Goal: Information Seeking & Learning: Learn about a topic

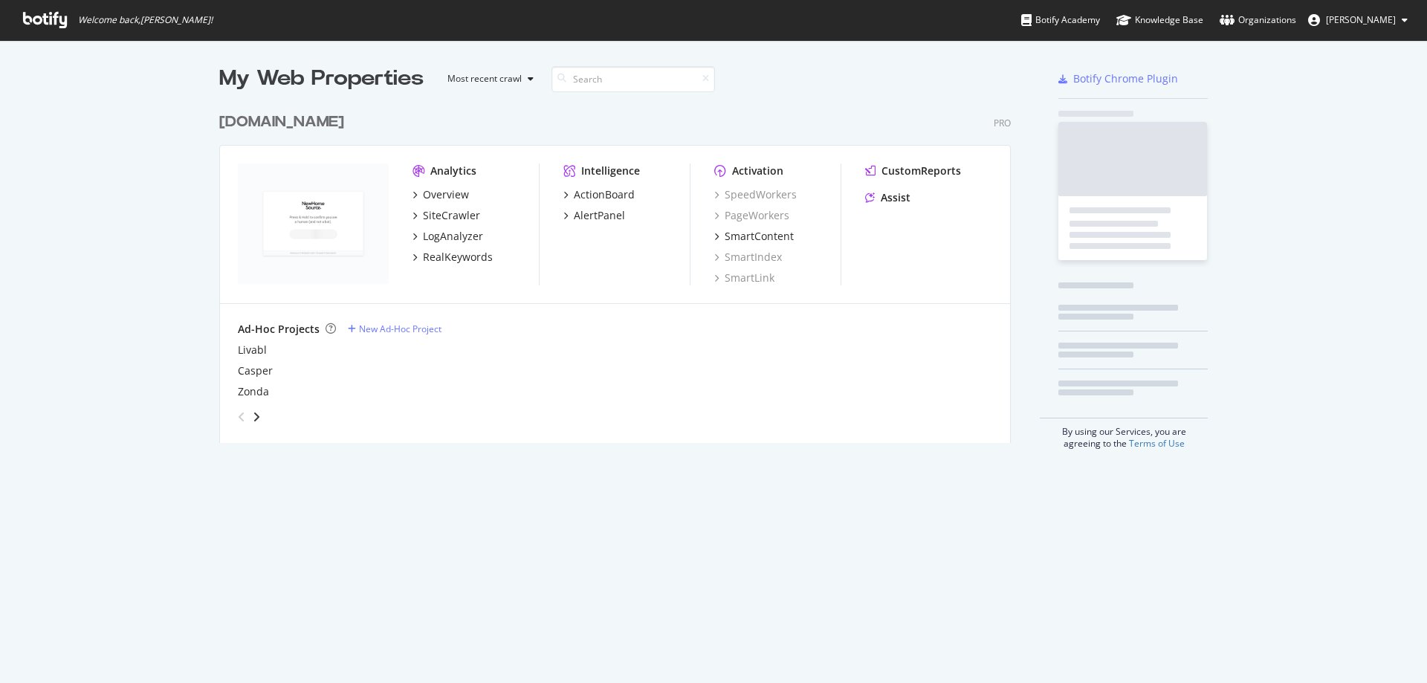
scroll to position [338, 792]
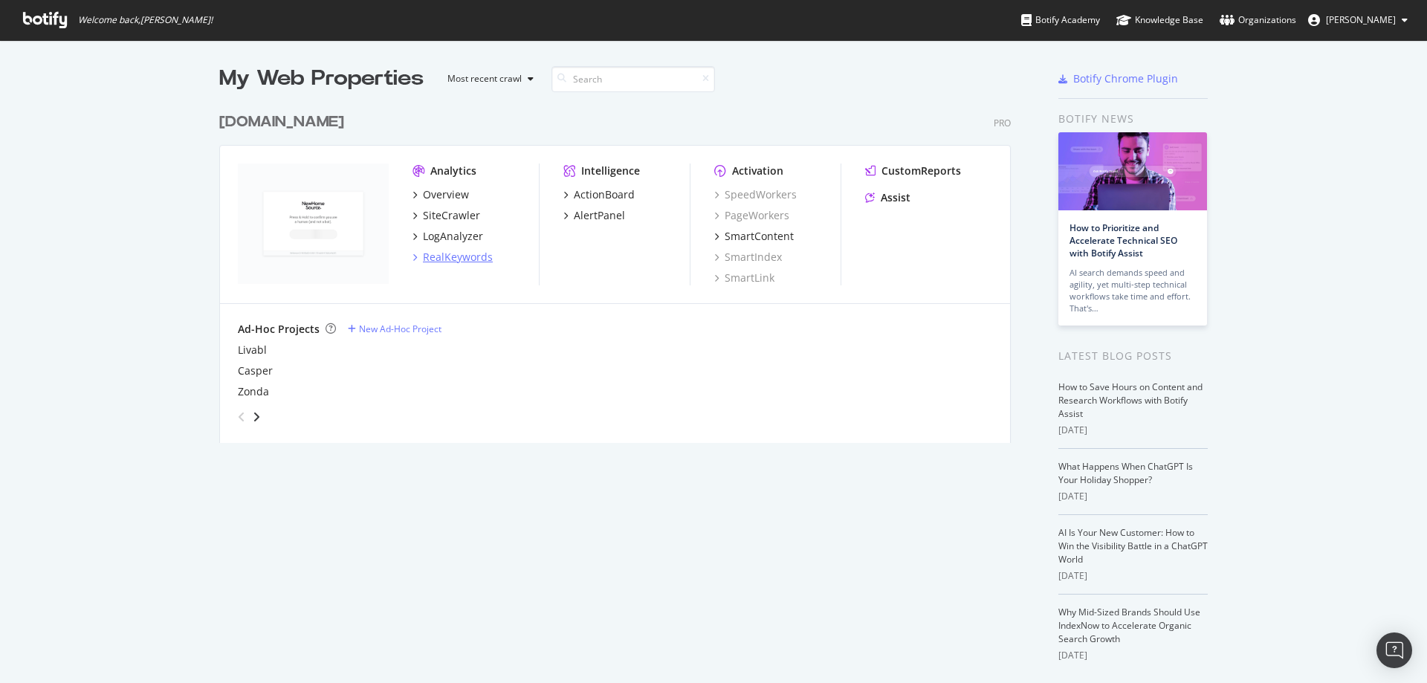
click at [456, 256] on div "RealKeywords" at bounding box center [458, 257] width 70 height 15
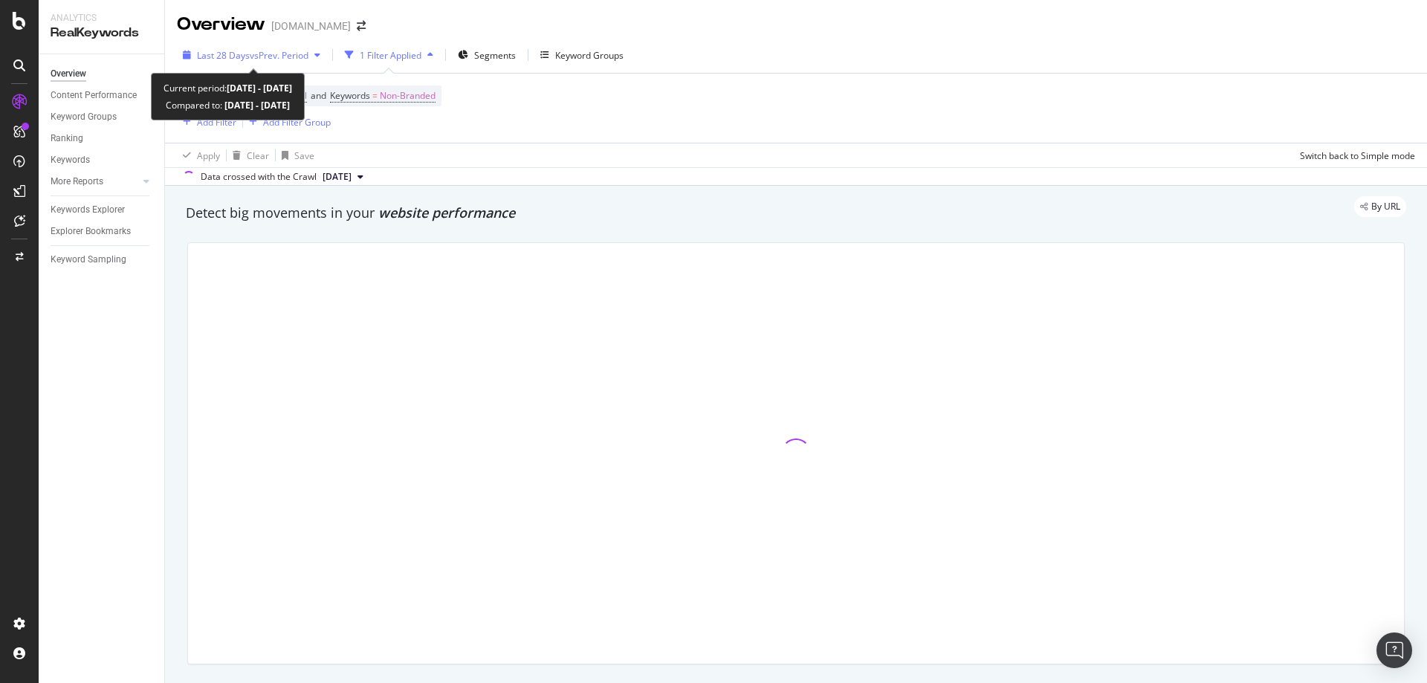
click at [305, 56] on span "vs Prev. Period" at bounding box center [279, 55] width 59 height 13
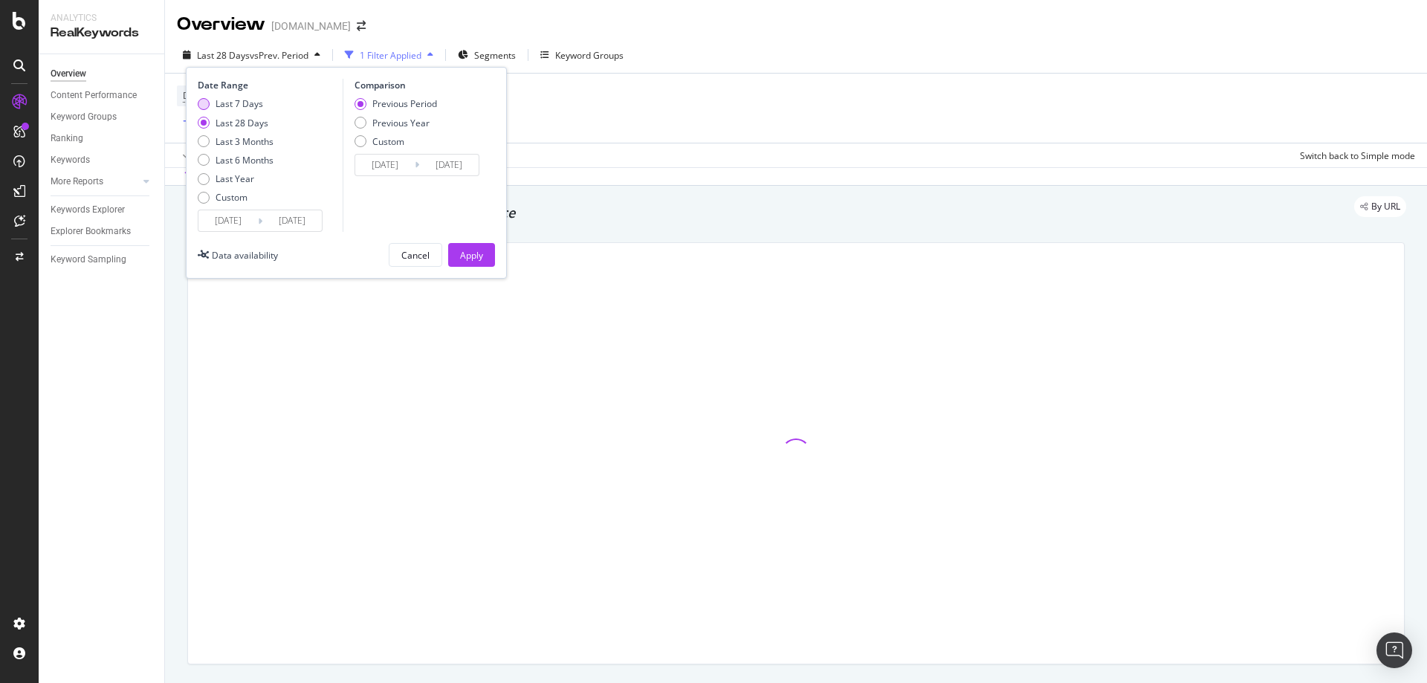
click at [266, 103] on div "Last 7 Days" at bounding box center [236, 103] width 76 height 13
type input "2025/09/07"
type input "2025/08/31"
type input "2025/09/06"
click at [488, 253] on button "Apply" at bounding box center [471, 255] width 47 height 24
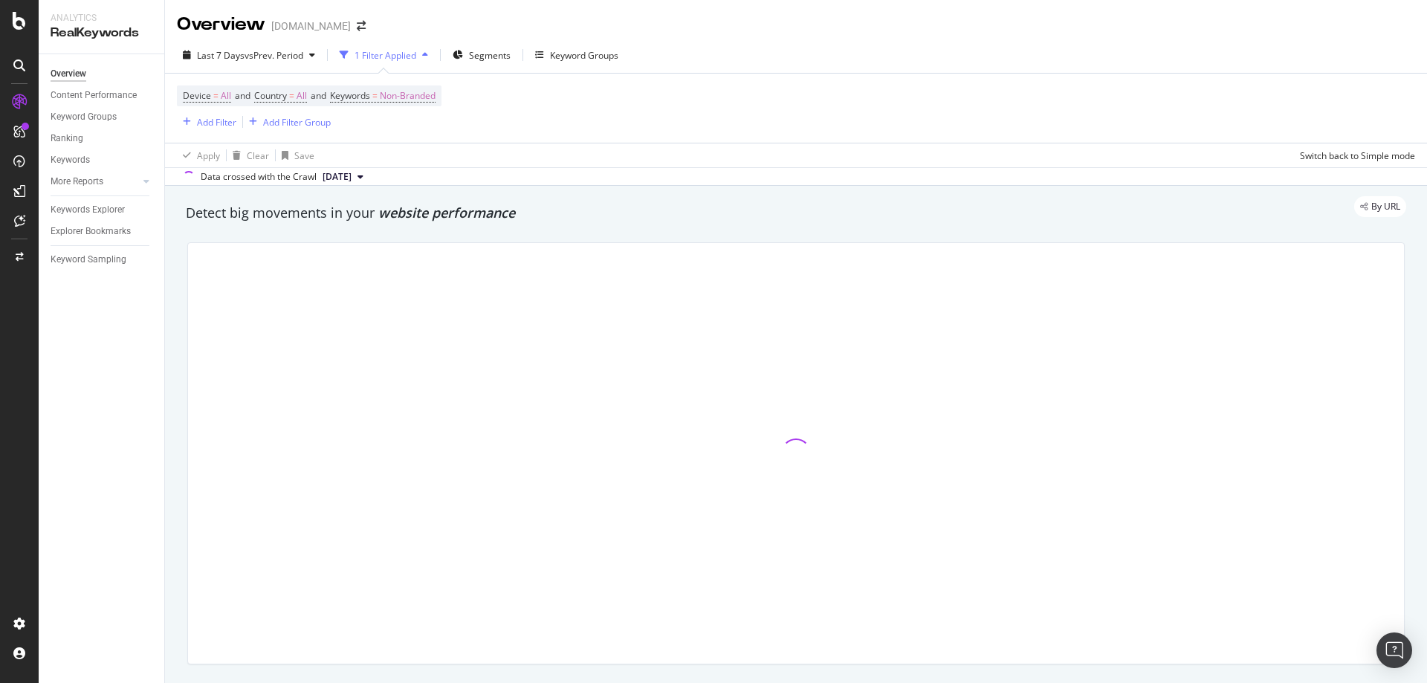
click at [219, 216] on div "By URL" at bounding box center [788, 206] width 1235 height 21
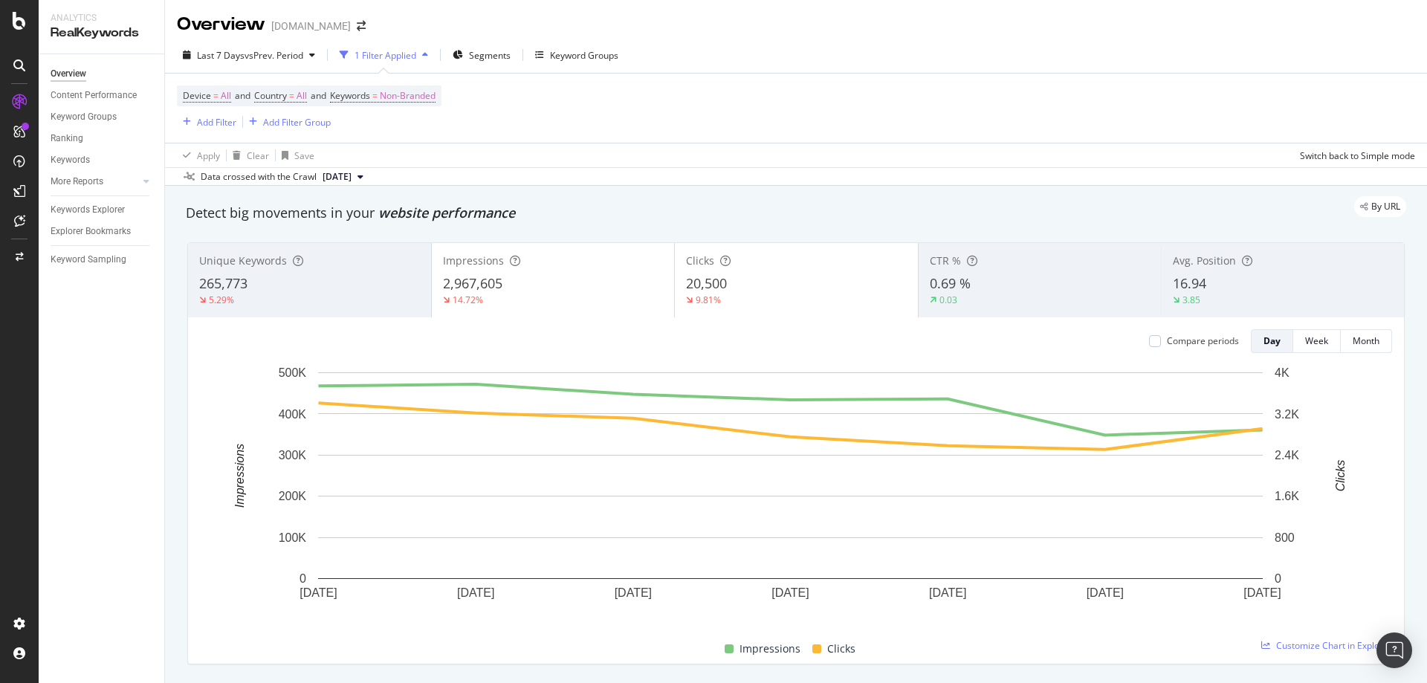
click at [739, 287] on div "20,500" at bounding box center [796, 283] width 221 height 19
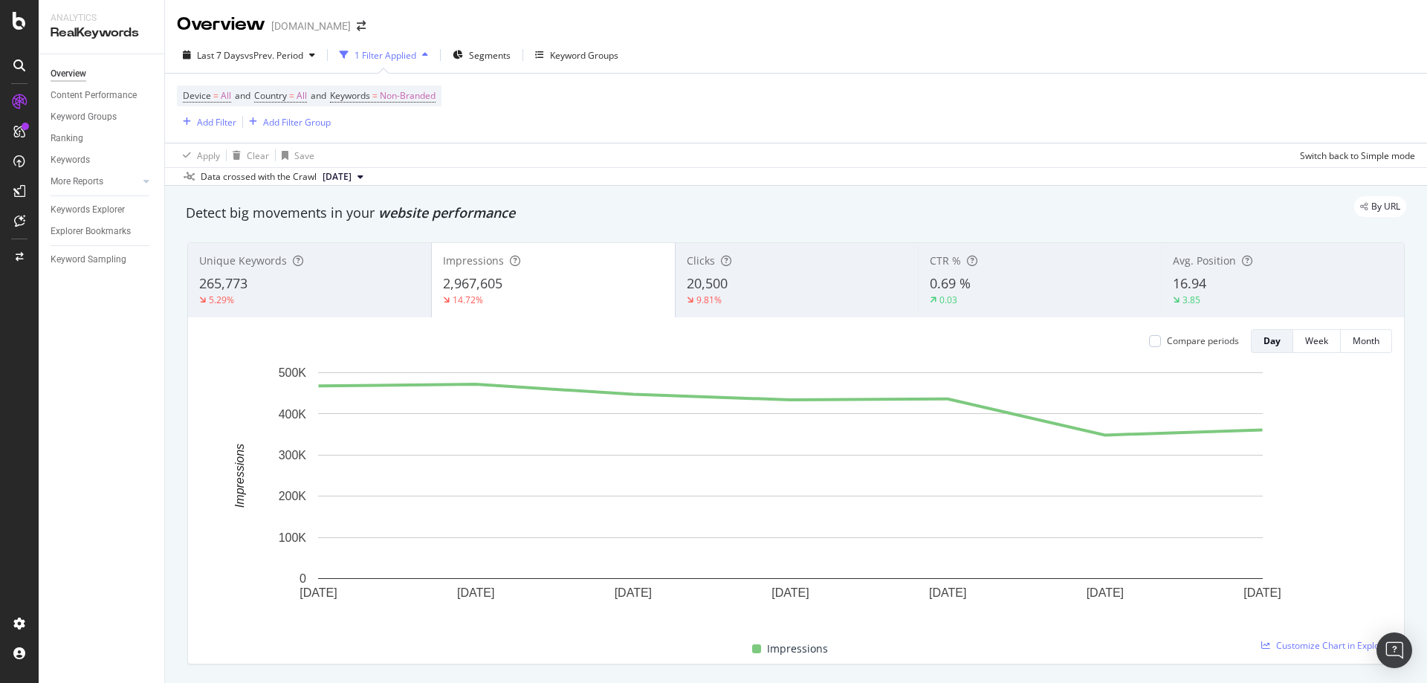
click at [743, 279] on div "20,500" at bounding box center [797, 283] width 221 height 19
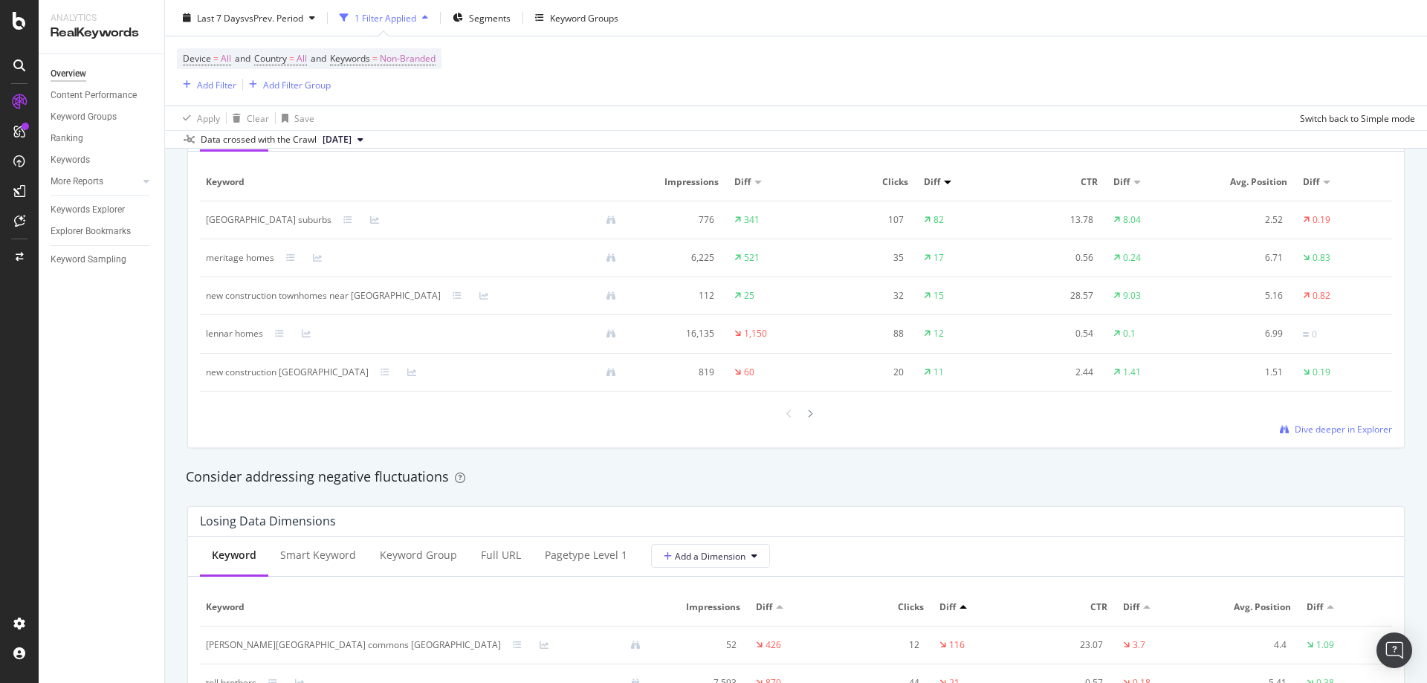
scroll to position [1561, 0]
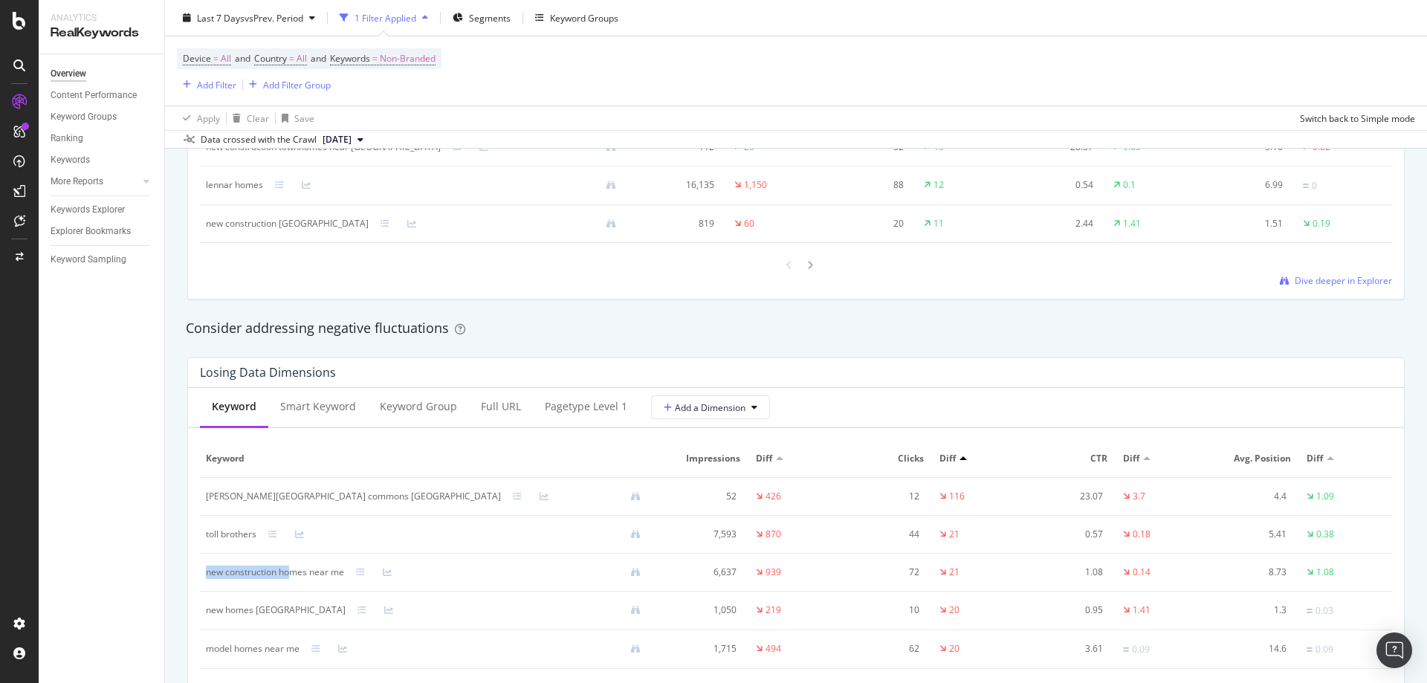
drag, startPoint x: 294, startPoint y: 574, endPoint x: 204, endPoint y: 580, distance: 90.1
click at [204, 580] on td "new construction homes near me" at bounding box center [429, 573] width 459 height 38
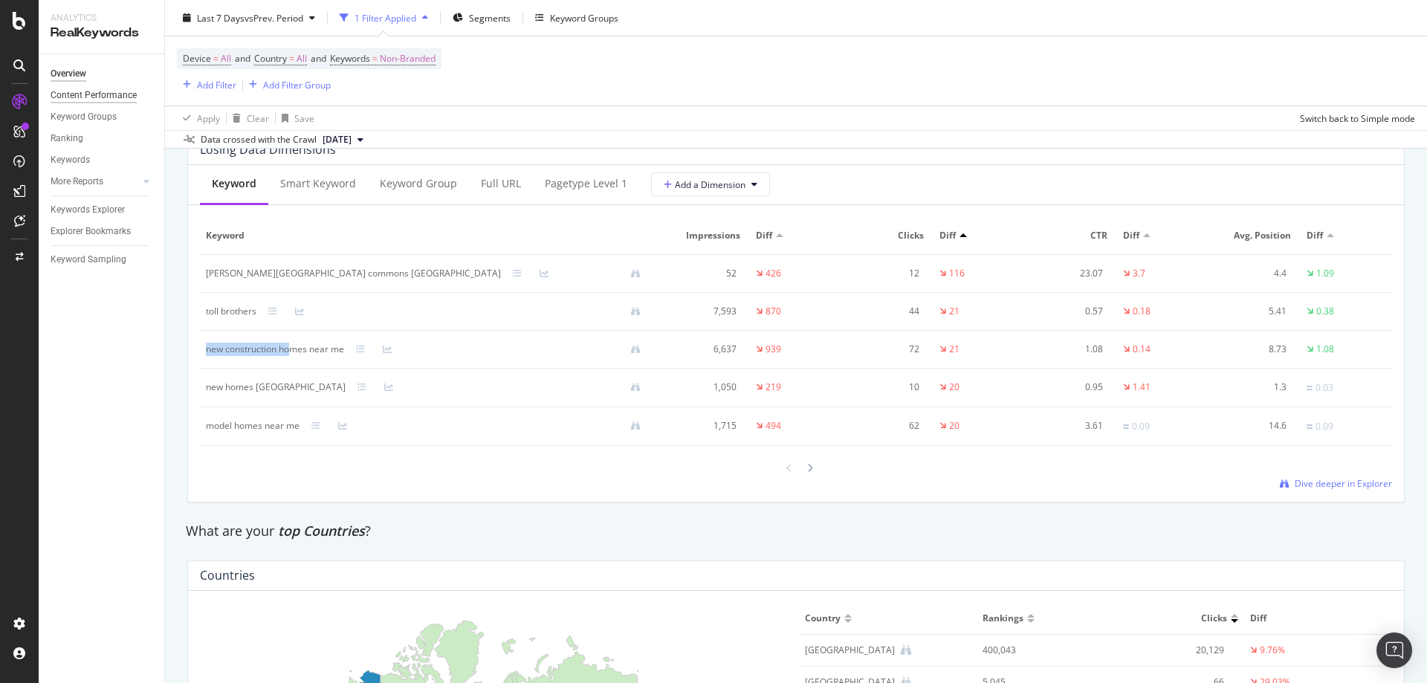
click at [97, 97] on div "Content Performance" at bounding box center [94, 96] width 86 height 16
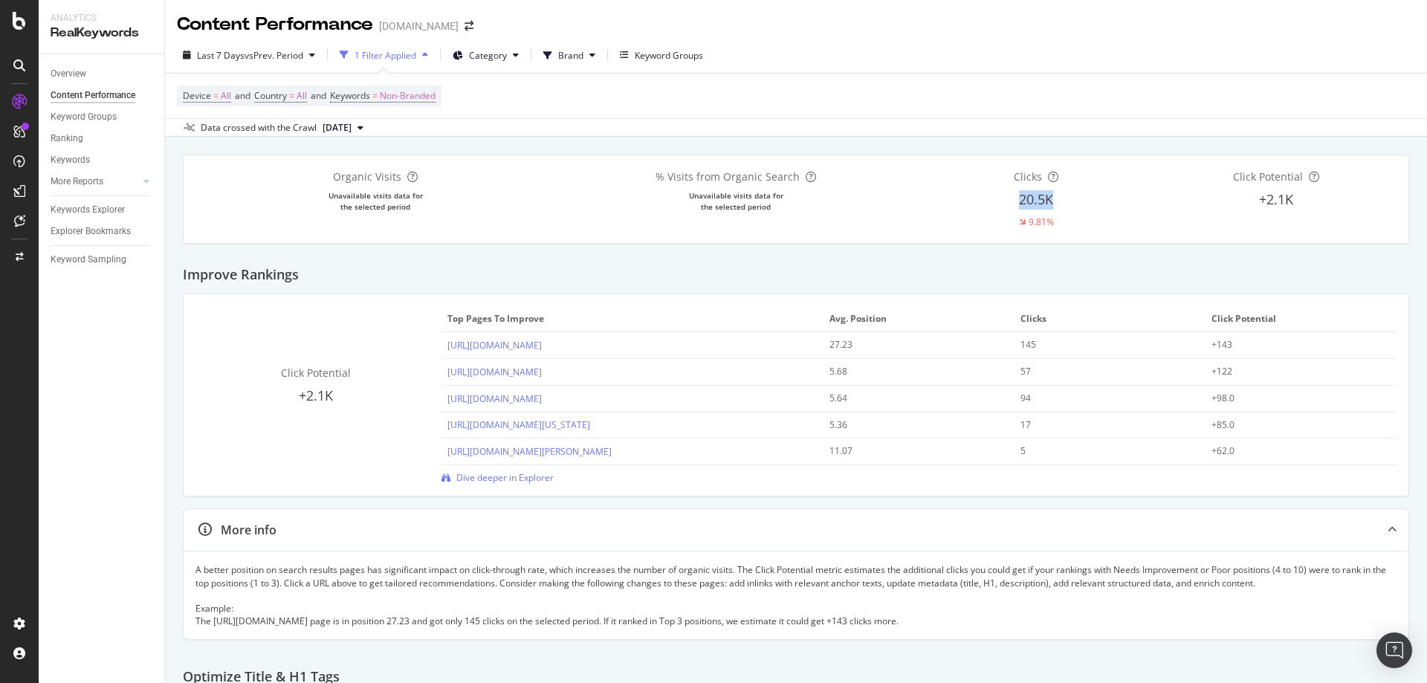
drag, startPoint x: 1046, startPoint y: 201, endPoint x: 1006, endPoint y: 199, distance: 40.9
click at [1006, 199] on div "20.5K" at bounding box center [1036, 199] width 240 height 19
click at [1043, 218] on div "9.81%" at bounding box center [1041, 222] width 25 height 13
click at [783, 265] on div "Improve Rankings" at bounding box center [796, 269] width 1226 height 51
